Goal: Transaction & Acquisition: Purchase product/service

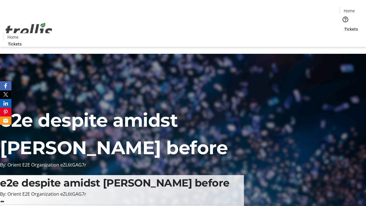
click at [344, 26] on span "Tickets" at bounding box center [351, 29] width 14 height 6
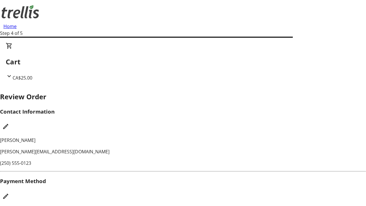
click at [9, 193] on mat-icon "Edit Payment Method" at bounding box center [5, 196] width 7 height 7
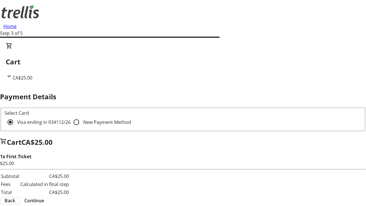
click at [71, 116] on input "New Payment Method" at bounding box center [76, 121] width 11 height 11
radio input "true"
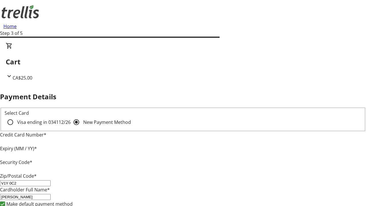
type input "V1Y 0C2"
